Goal: Information Seeking & Learning: Learn about a topic

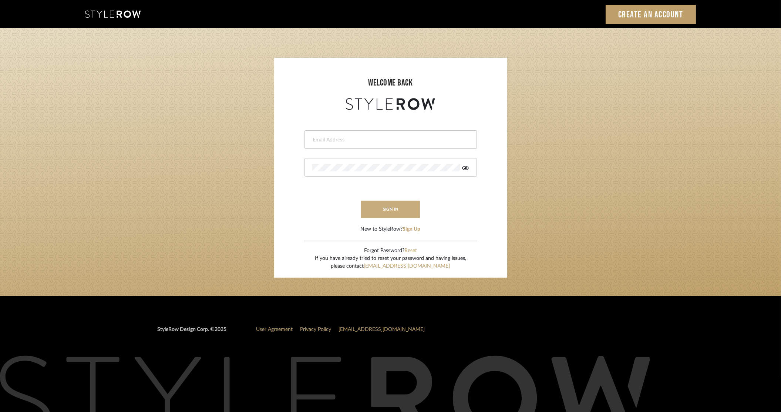
type input "stylerowproducts1@mancini-design.com"
click at [388, 201] on button "sign in" at bounding box center [390, 209] width 59 height 17
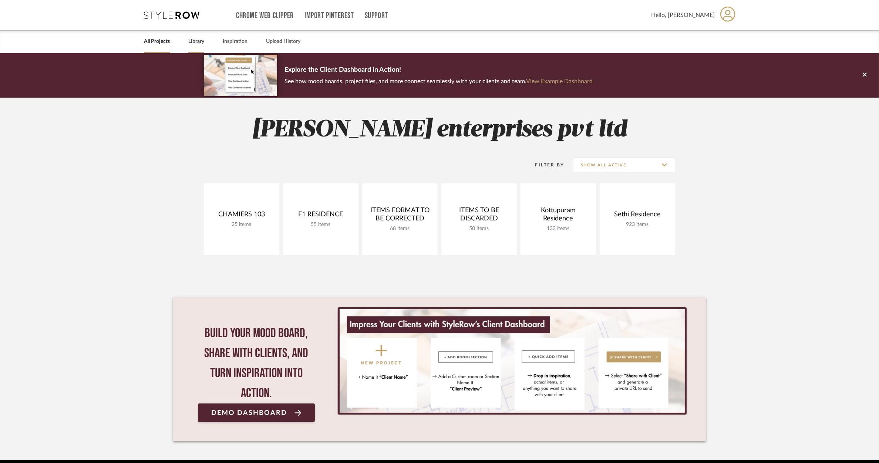
click at [204, 44] on link "Library" at bounding box center [196, 42] width 16 height 10
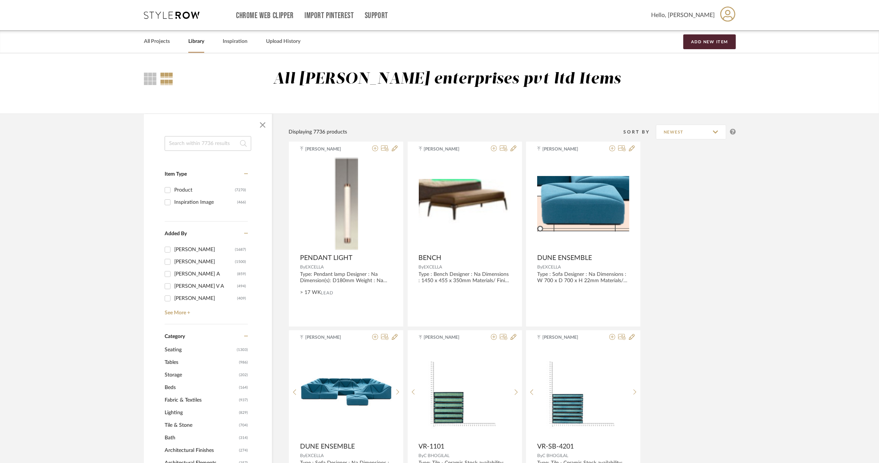
click at [221, 148] on input at bounding box center [208, 143] width 87 height 15
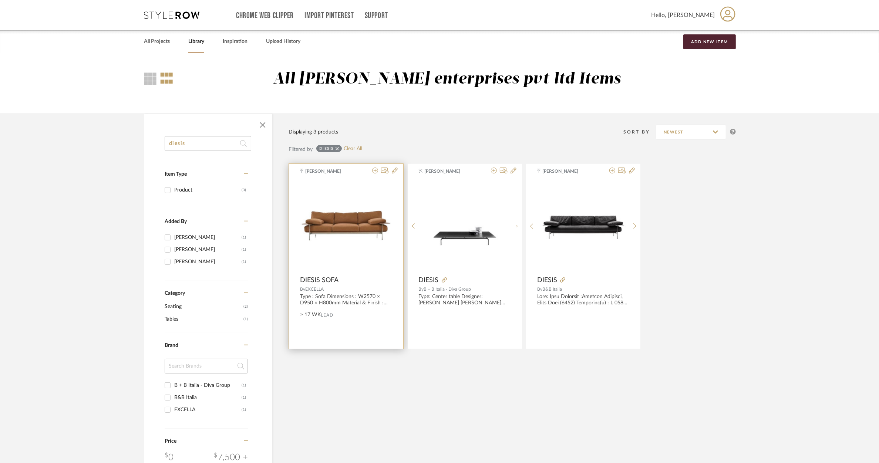
click at [0, 0] on img at bounding box center [0, 0] width 0 height 0
click at [352, 224] on img "0" at bounding box center [346, 226] width 92 height 31
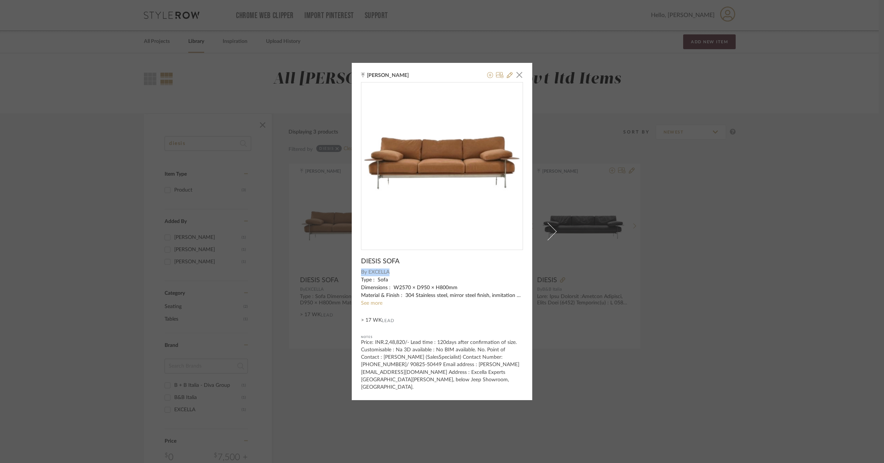
drag, startPoint x: 386, startPoint y: 276, endPoint x: 355, endPoint y: 278, distance: 30.4
click at [355, 278] on div "[PERSON_NAME] × DIESIS SOFA By EXCELLA Type : Sofa Dimensions : W2570 × D950 × …" at bounding box center [442, 231] width 181 height 337
drag, startPoint x: 355, startPoint y: 278, endPoint x: 369, endPoint y: 277, distance: 13.4
drag, startPoint x: 393, startPoint y: 268, endPoint x: 396, endPoint y: 267, distance: 4.0
click at [393, 266] on span "DIESIS SOFA" at bounding box center [380, 262] width 38 height 8
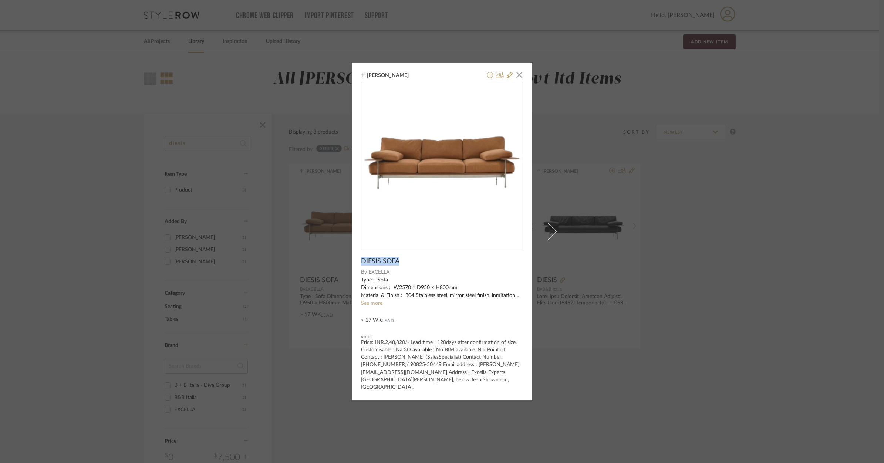
drag, startPoint x: 398, startPoint y: 266, endPoint x: 359, endPoint y: 267, distance: 38.9
click at [361, 266] on div "DIESIS SOFA" at bounding box center [442, 262] width 162 height 8
copy span "DIESIS SOFA"
click at [367, 305] on link "See more" at bounding box center [371, 303] width 21 height 5
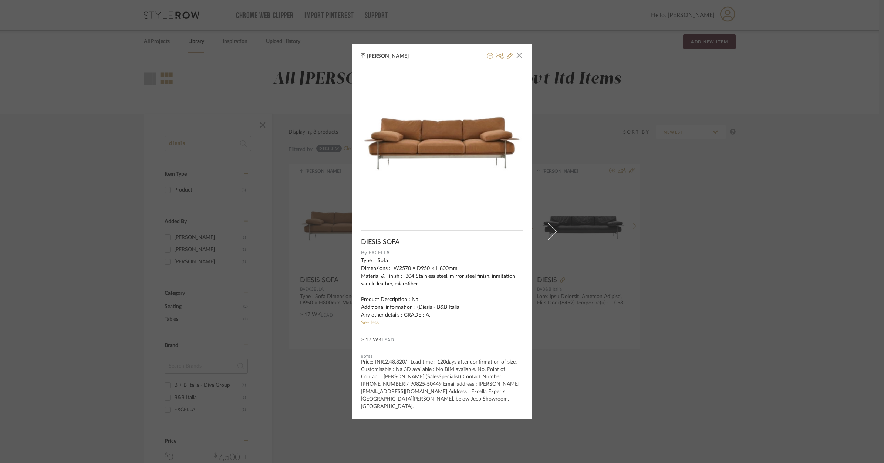
click at [733, 160] on div "[PERSON_NAME] × DIESIS SOFA By EXCELLA Type : Sofa Dimensions : W2570 × D950 × …" at bounding box center [442, 231] width 884 height 463
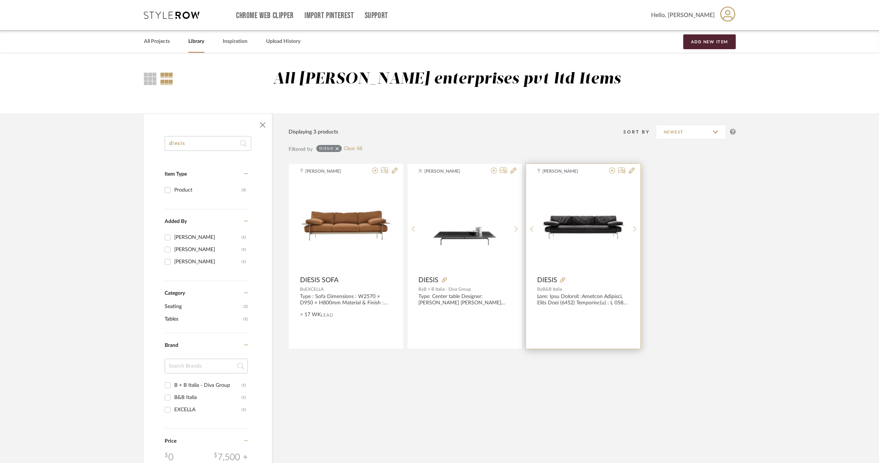
click at [546, 278] on span "DIESIS" at bounding box center [547, 280] width 20 height 8
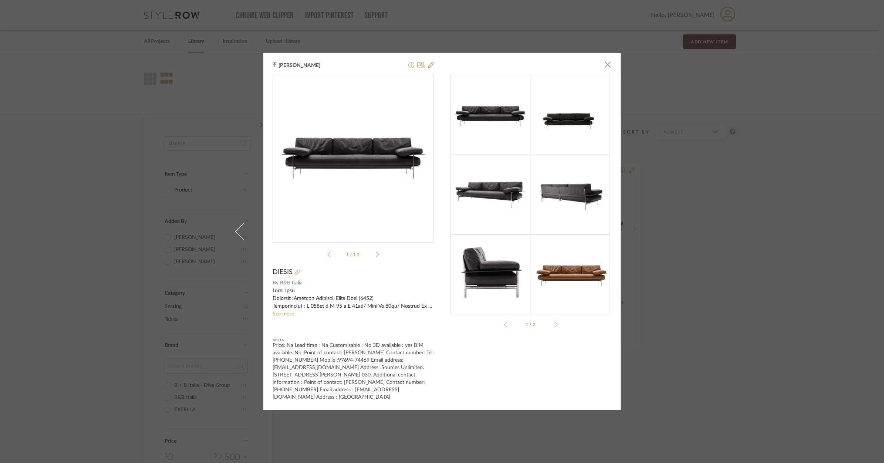
click at [722, 256] on div "[PERSON_NAME] × Diesis.pdf Diesis.pdf 1 / 12 DIESIS By B&B Italia See more Note…" at bounding box center [442, 231] width 884 height 463
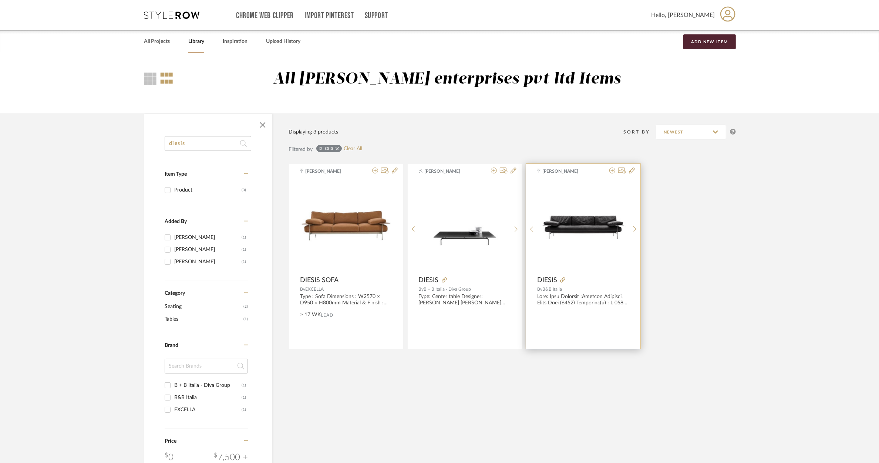
click at [579, 215] on img "0" at bounding box center [584, 226] width 92 height 38
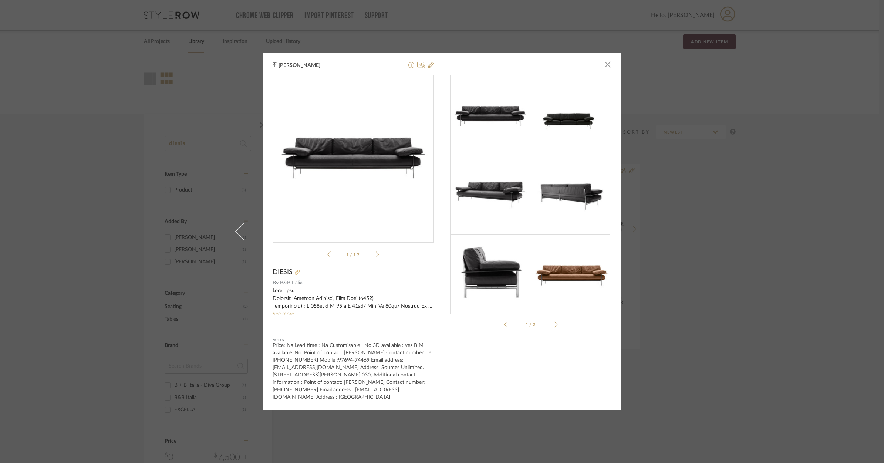
click at [295, 271] on icon at bounding box center [297, 272] width 5 height 5
click at [282, 316] on link "See more" at bounding box center [283, 314] width 21 height 5
click at [89, 56] on div "[PERSON_NAME] × Diesis.pdf Diesis.pdf 1 / 12 DIESIS By B&B Italia See more Note…" at bounding box center [442, 231] width 884 height 463
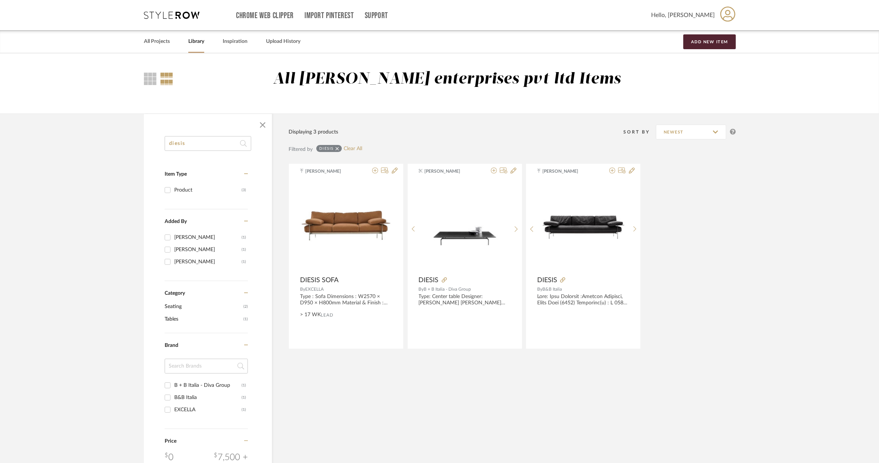
drag, startPoint x: 199, startPoint y: 145, endPoint x: 154, endPoint y: 147, distance: 44.4
click at [154, 147] on div "diesis Item Type Product (3) Added By [PERSON_NAME] (1) [PERSON_NAME] (1) Ganes…" at bounding box center [208, 374] width 128 height 477
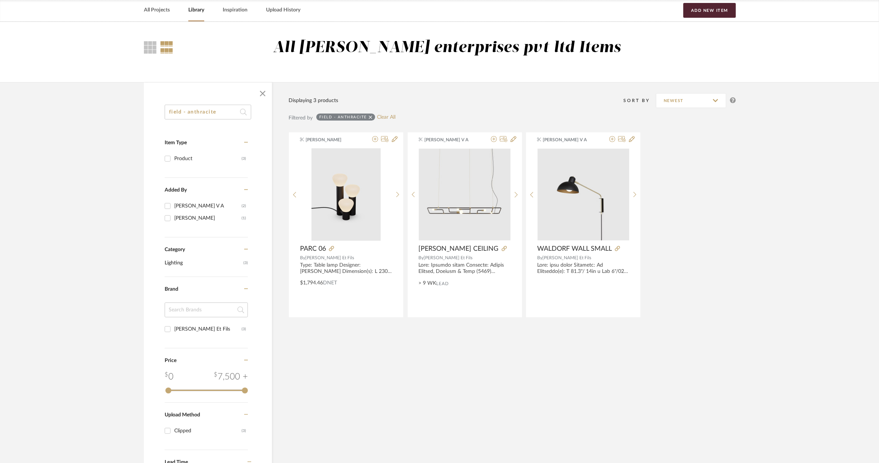
scroll to position [46, 0]
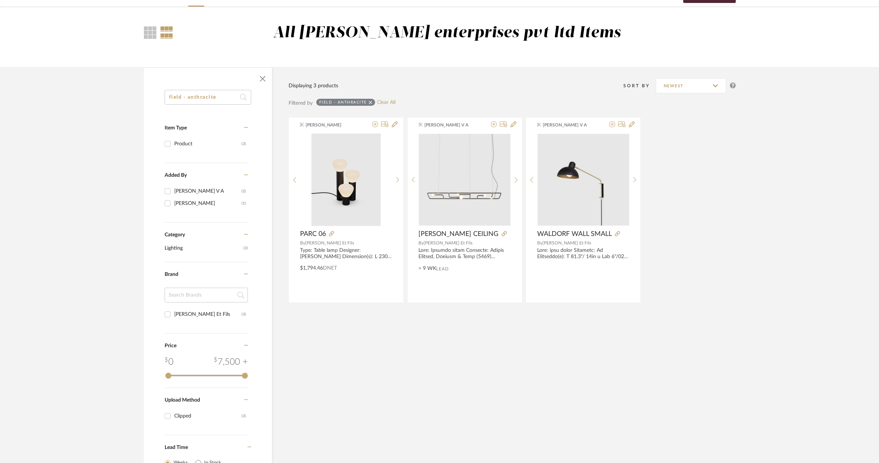
drag, startPoint x: 219, startPoint y: 96, endPoint x: 182, endPoint y: 97, distance: 36.6
click at [182, 97] on input "field - anthracite" at bounding box center [208, 97] width 87 height 15
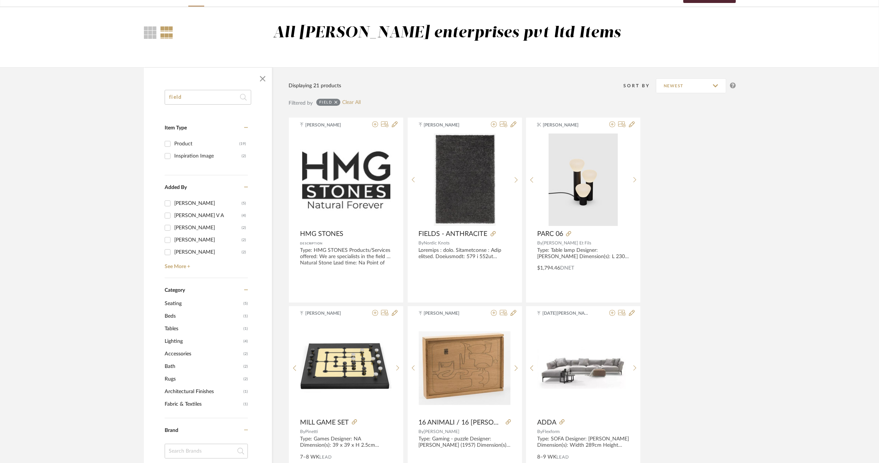
click at [187, 101] on input "field" at bounding box center [208, 97] width 87 height 15
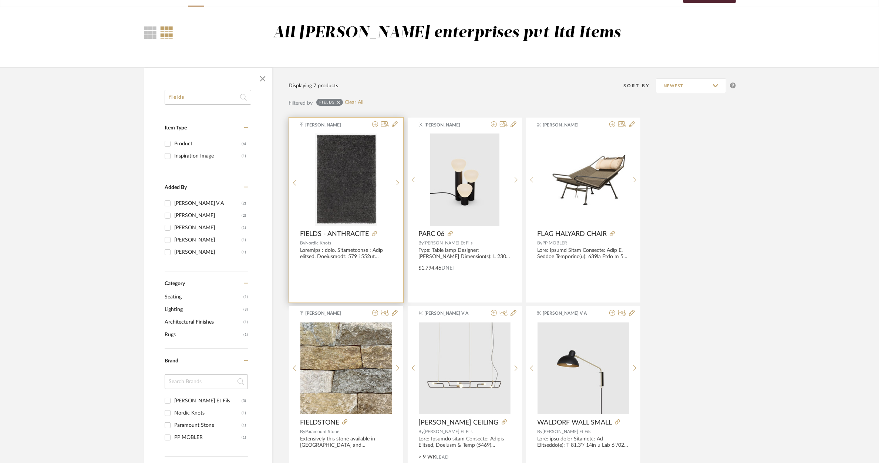
type input "fields"
click at [339, 231] on span "FIELDS - ANTHRACITE" at bounding box center [334, 234] width 69 height 8
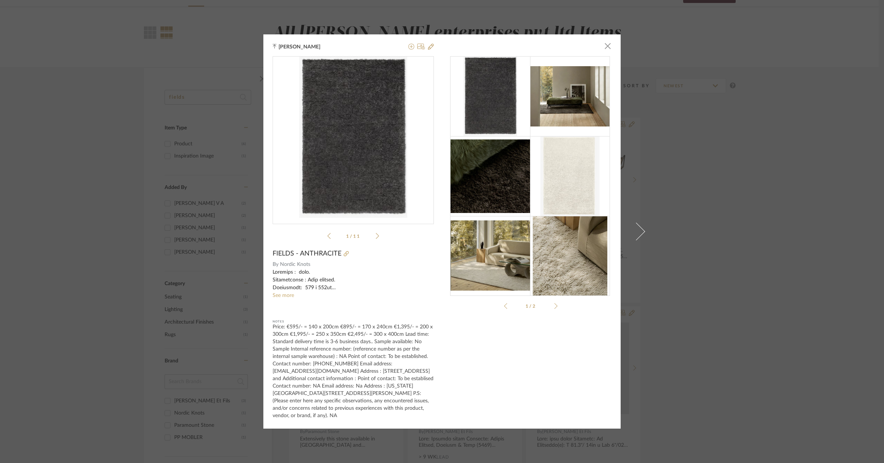
click at [566, 254] on img at bounding box center [570, 256] width 74 height 80
click at [512, 191] on img at bounding box center [491, 177] width 80 height 74
click at [558, 253] on img at bounding box center [570, 256] width 74 height 80
click at [553, 271] on img at bounding box center [570, 256] width 74 height 80
click at [559, 309] on app-pagination "1/2" at bounding box center [530, 306] width 161 height 6
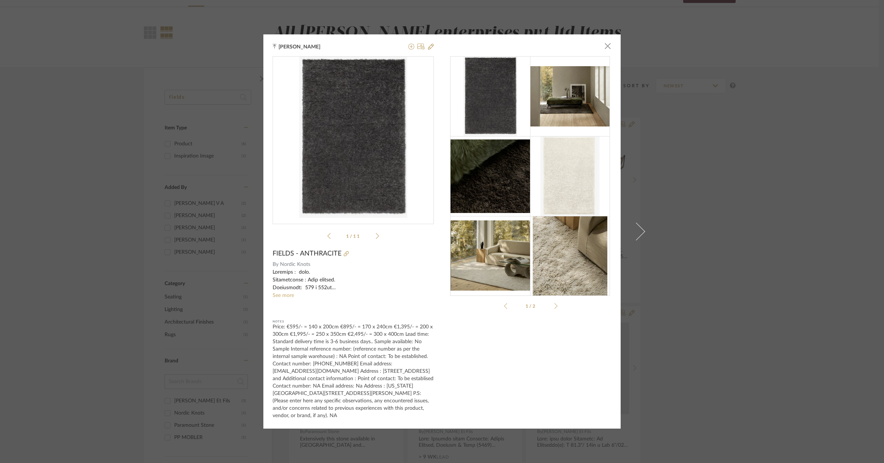
click at [556, 309] on app-pagination "1/2" at bounding box center [530, 306] width 161 height 6
click at [554, 309] on div at bounding box center [555, 306] width 6 height 6
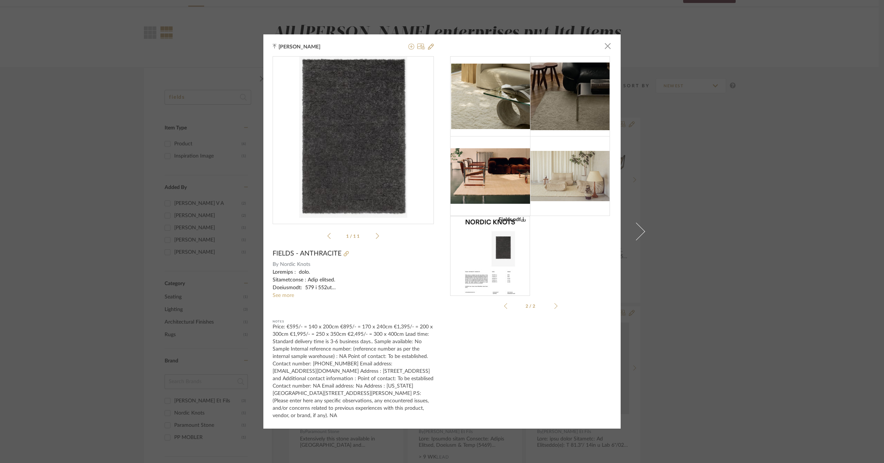
click at [504, 309] on div at bounding box center [507, 306] width 6 height 6
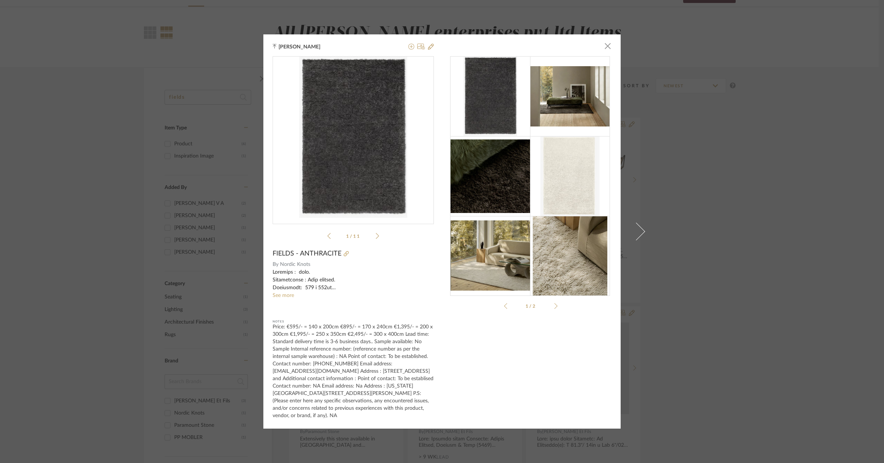
click at [345, 195] on img "0" at bounding box center [353, 137] width 108 height 161
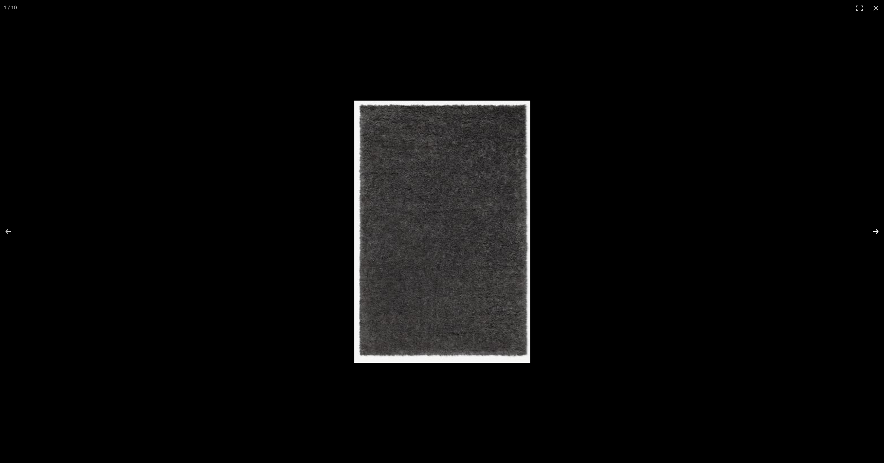
click at [878, 229] on button at bounding box center [871, 231] width 26 height 37
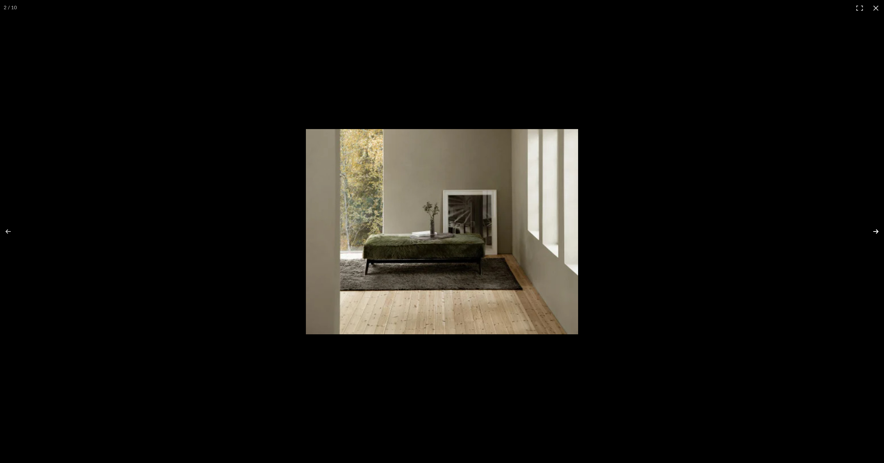
click at [878, 229] on button at bounding box center [871, 231] width 26 height 37
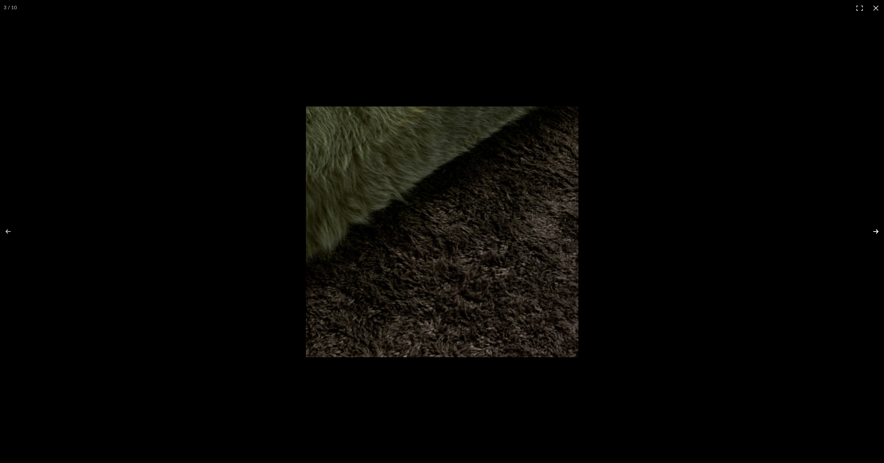
click at [878, 229] on button at bounding box center [871, 231] width 26 height 37
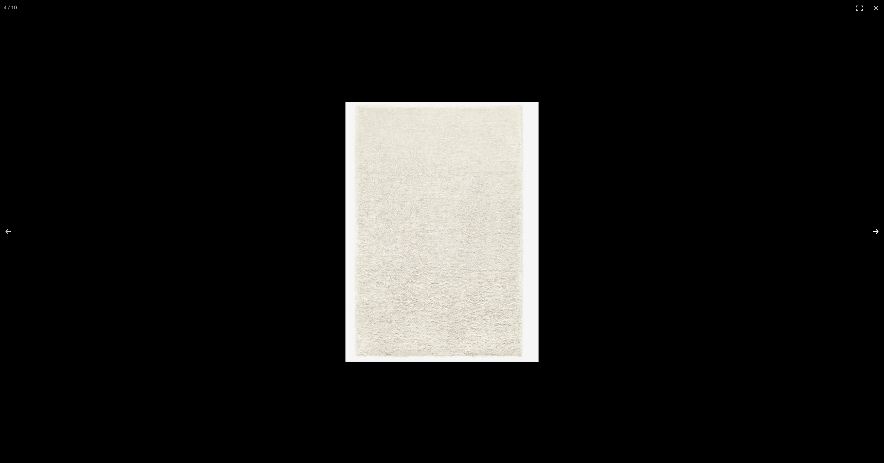
click at [878, 229] on button at bounding box center [871, 231] width 26 height 37
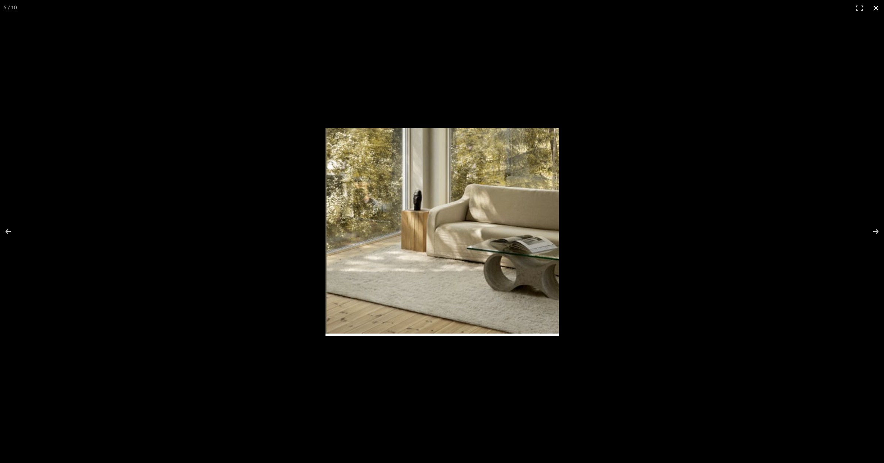
click at [868, 10] on button at bounding box center [876, 8] width 16 height 16
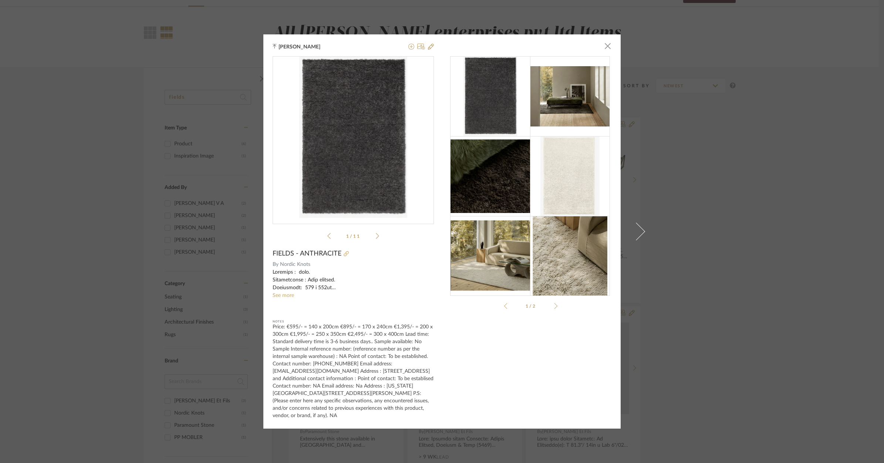
click at [344, 256] on icon at bounding box center [346, 253] width 5 height 5
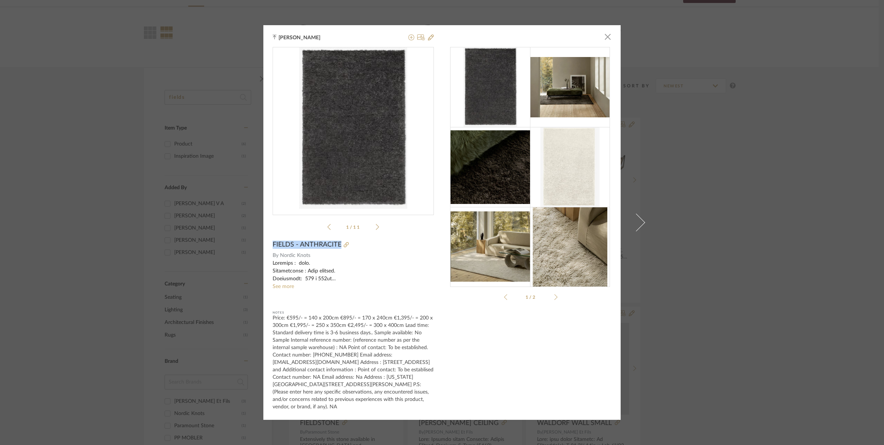
drag, startPoint x: 267, startPoint y: 246, endPoint x: 338, endPoint y: 250, distance: 70.8
click at [338, 250] on div "[PERSON_NAME] × Fields.pdf Fields.pdf 1 / 11 FIELDS - ANTHRACITE By Nordic Knot…" at bounding box center [441, 222] width 357 height 394
